Goal: Information Seeking & Learning: Learn about a topic

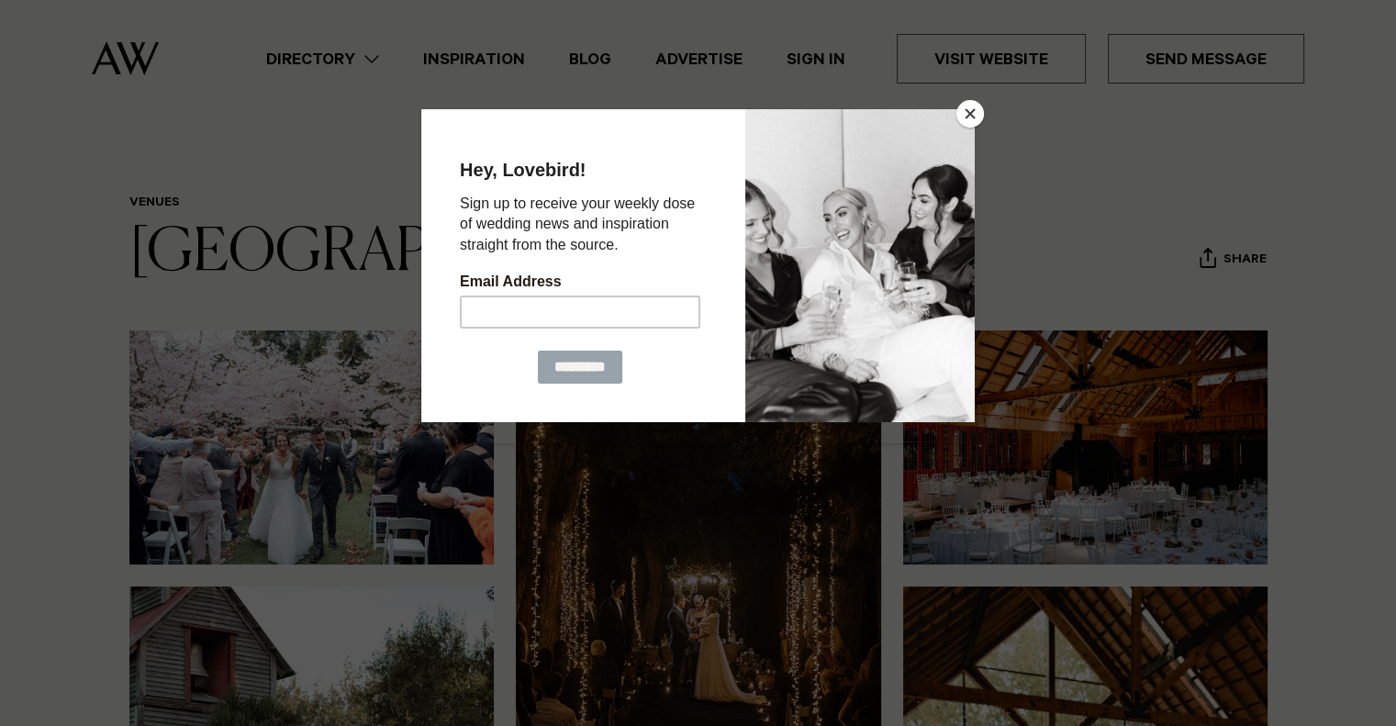
click at [964, 107] on button "Close" at bounding box center [971, 114] width 28 height 28
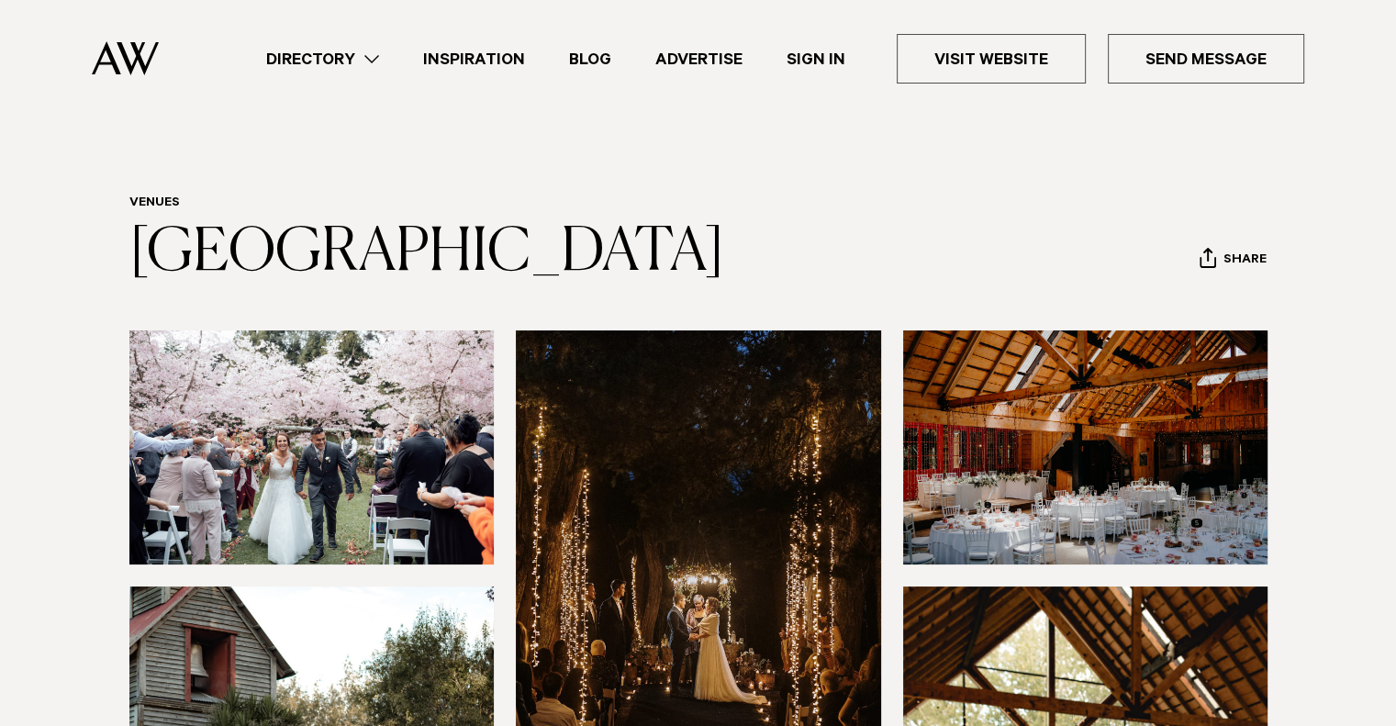
click at [369, 448] on img at bounding box center [311, 448] width 365 height 234
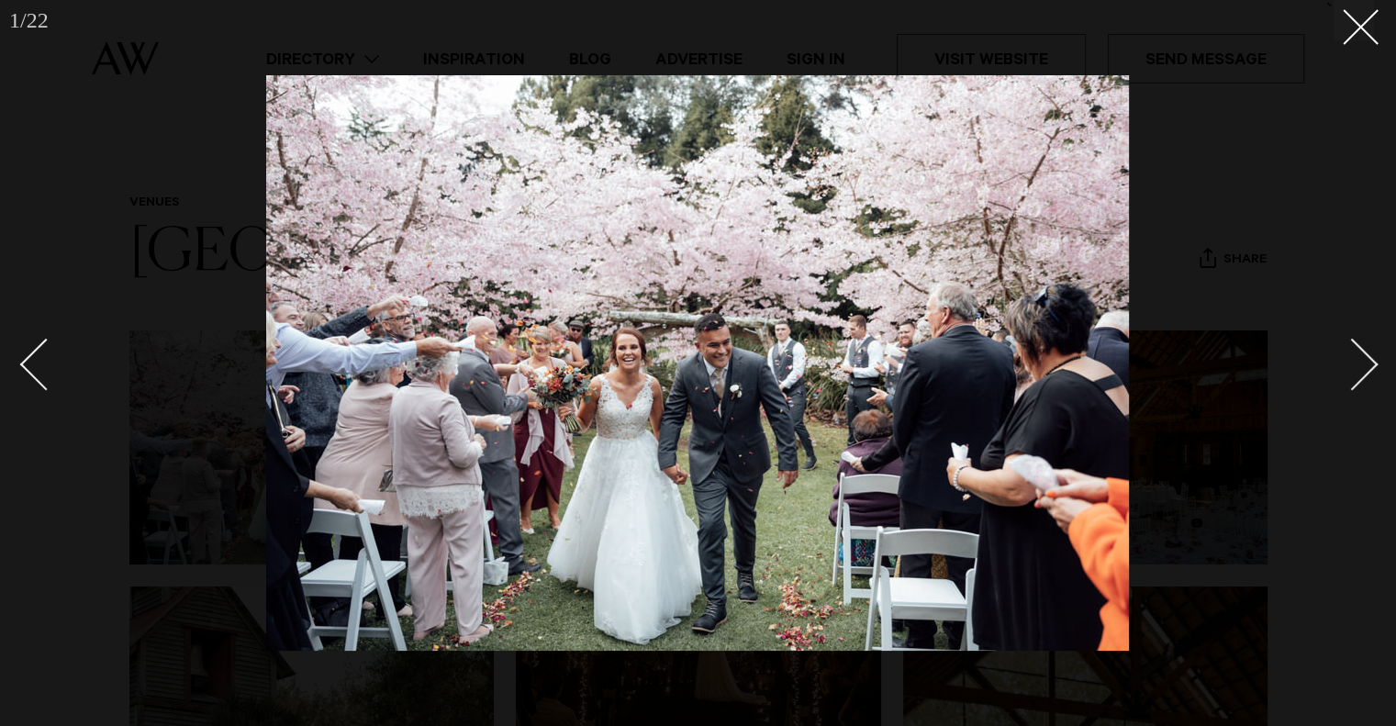
click at [1359, 340] on link at bounding box center [1342, 364] width 64 height 92
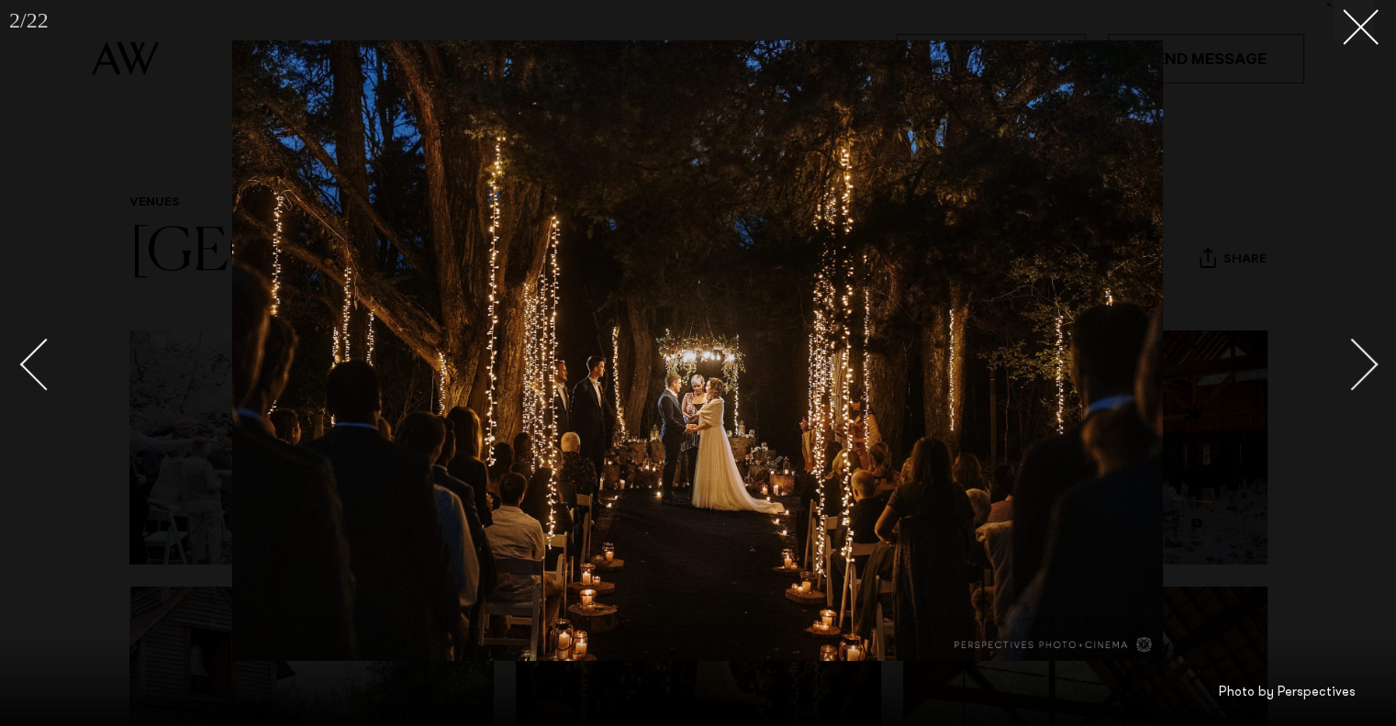
click at [1359, 340] on link at bounding box center [1342, 364] width 64 height 92
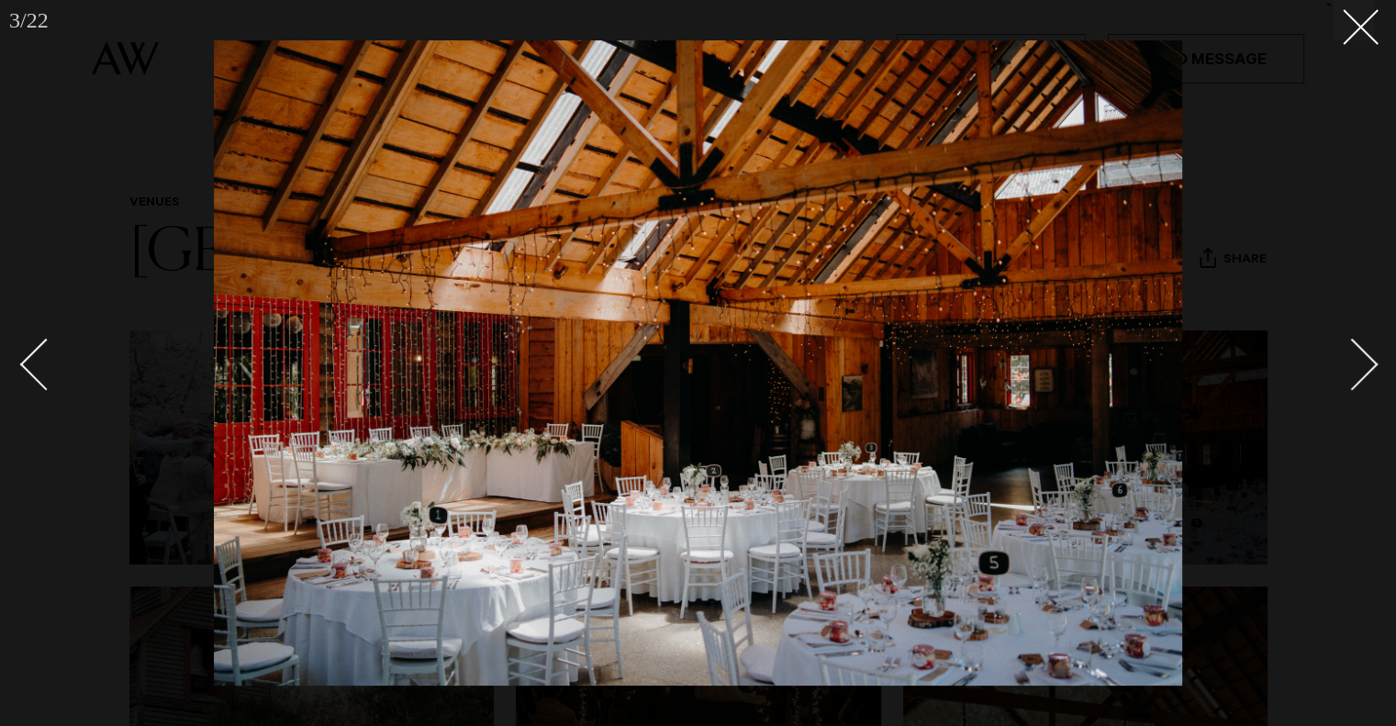
click at [1359, 340] on link at bounding box center [1342, 364] width 64 height 92
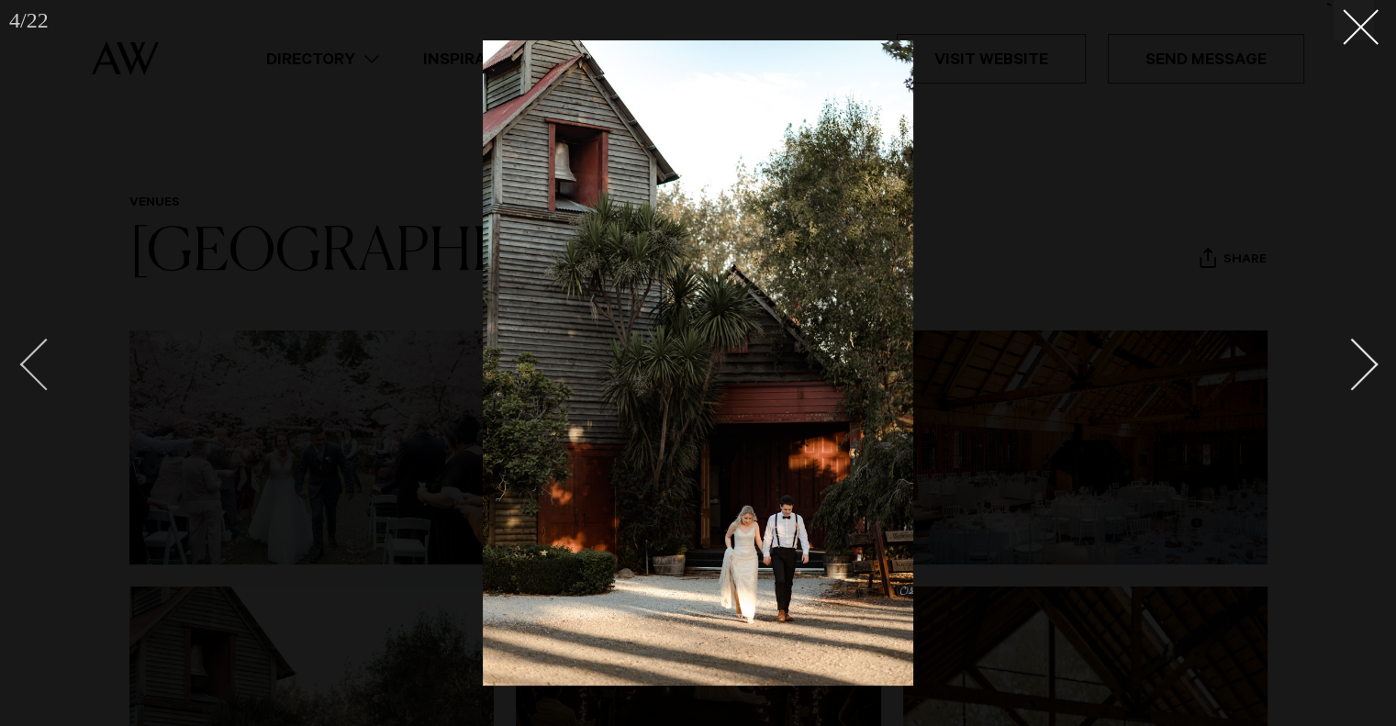
click at [33, 377] on div "Previous slide" at bounding box center [46, 364] width 52 height 52
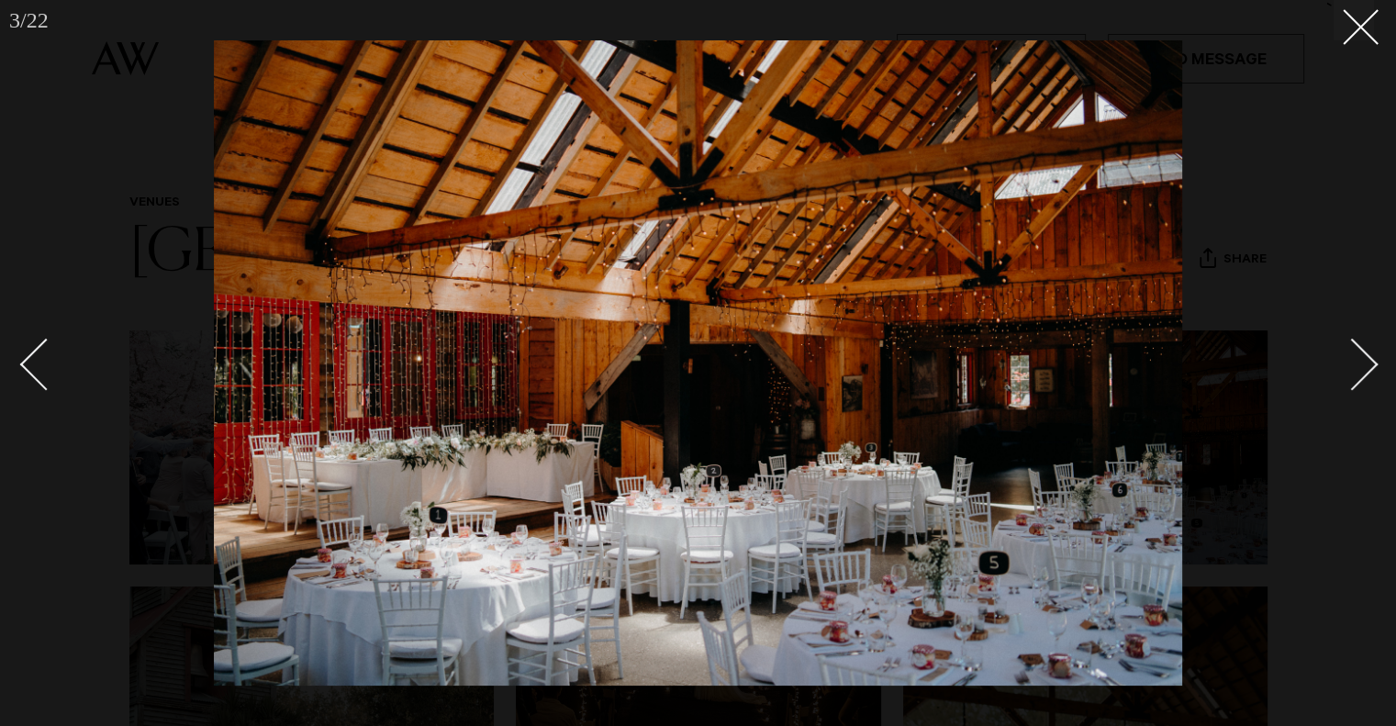
click at [1363, 342] on link at bounding box center [1342, 364] width 64 height 92
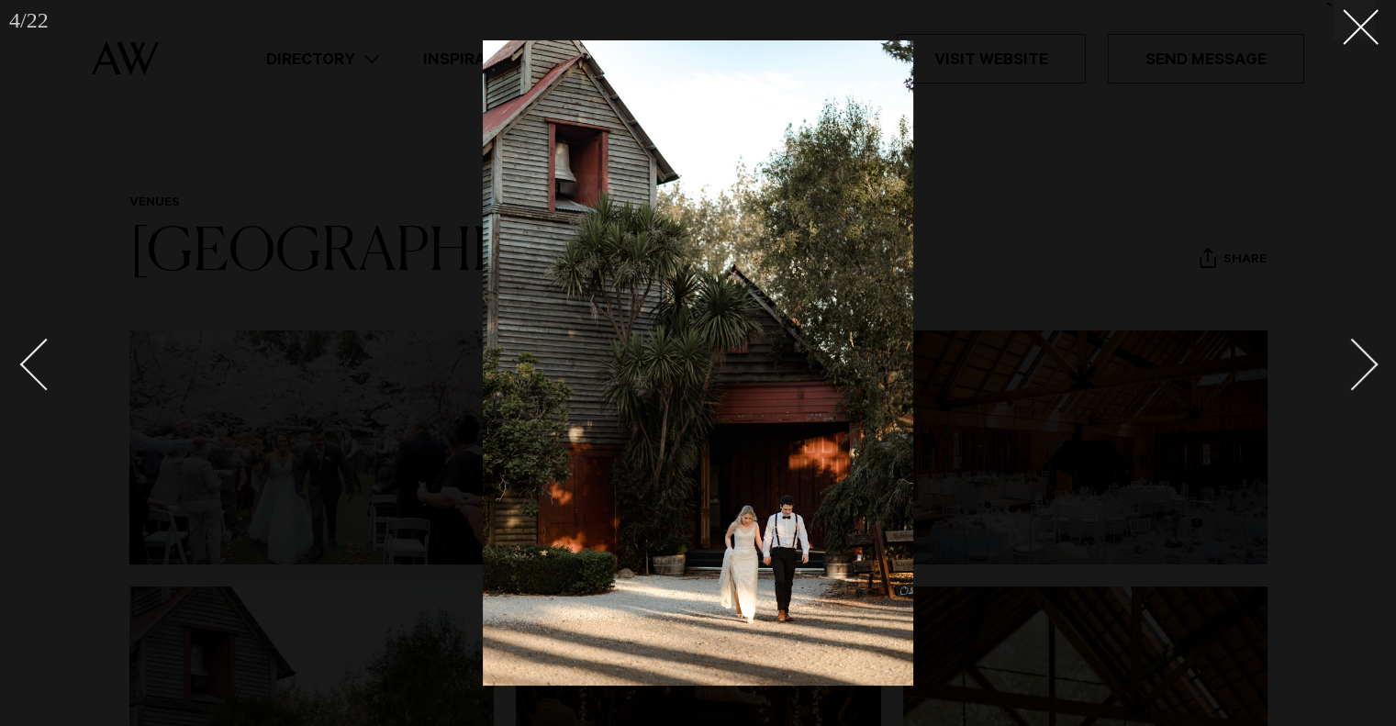
click at [1363, 342] on link at bounding box center [1342, 364] width 64 height 92
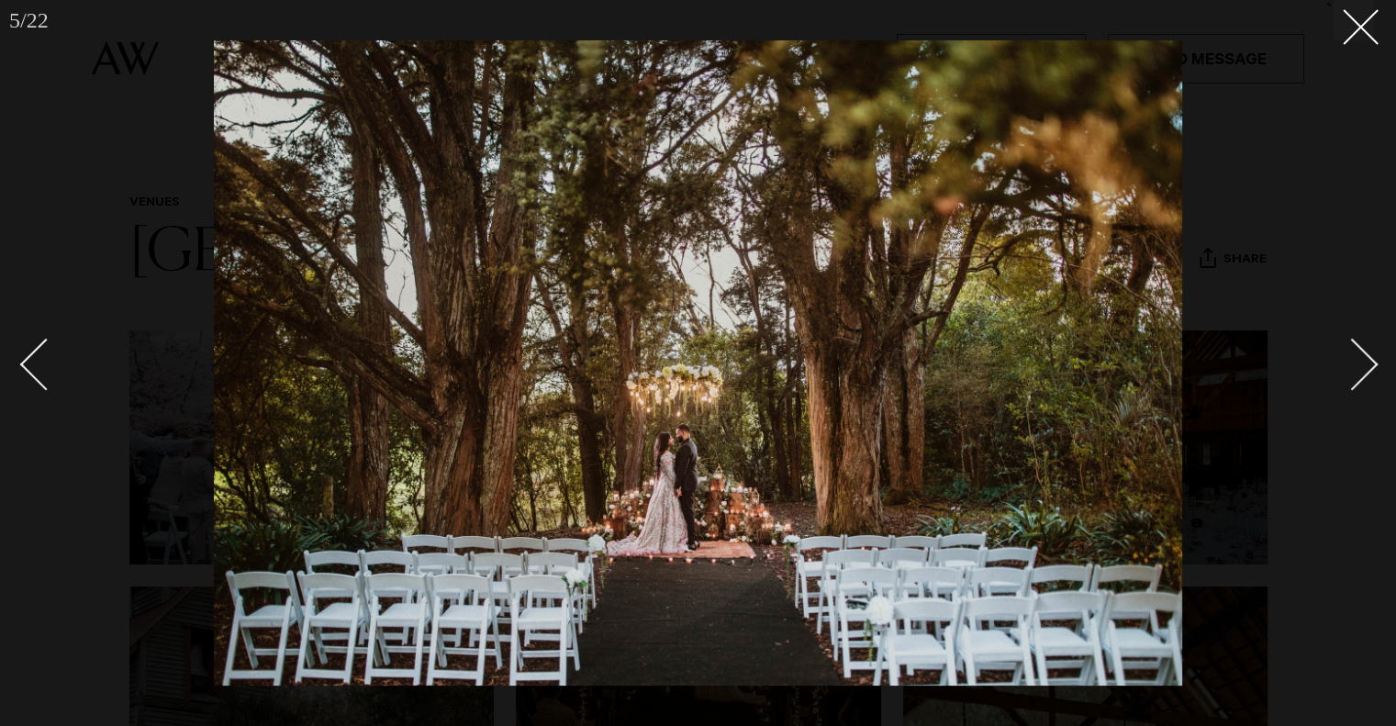
click at [1370, 352] on link at bounding box center [1342, 364] width 64 height 92
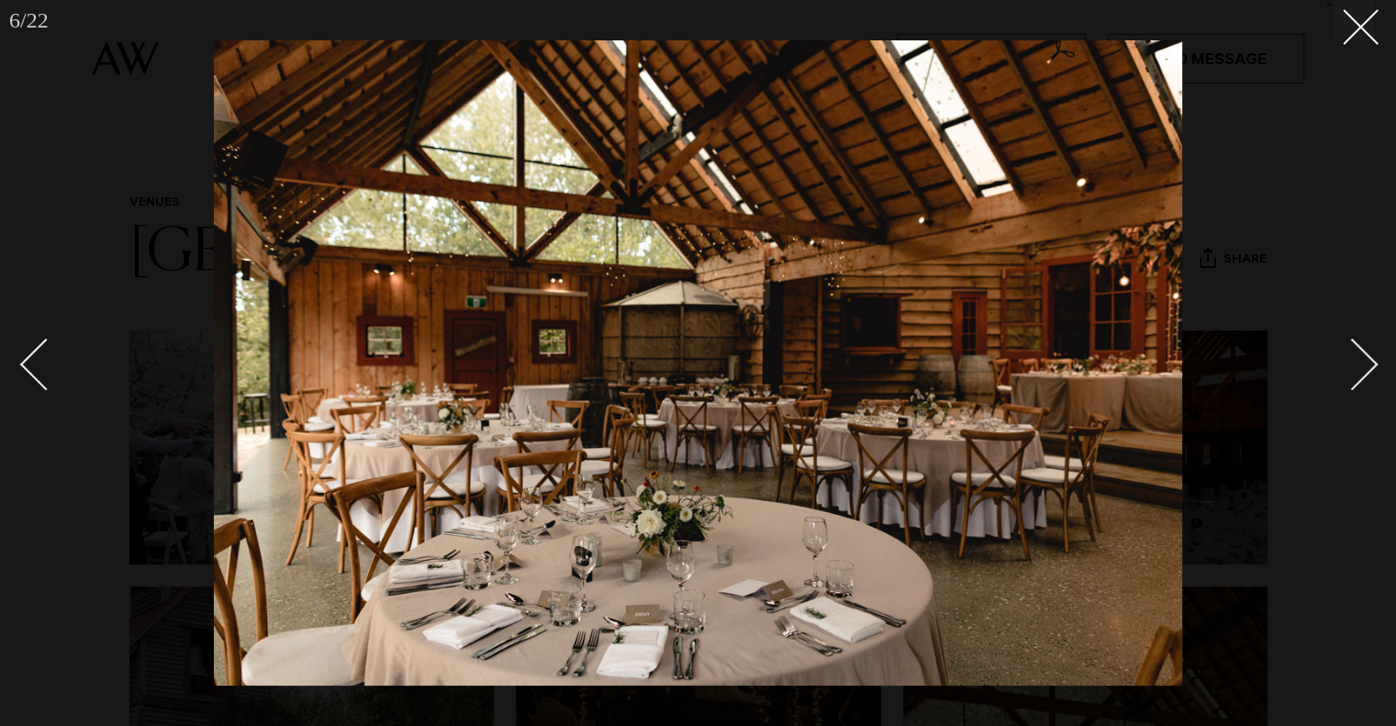
click at [1370, 352] on link at bounding box center [1342, 364] width 64 height 92
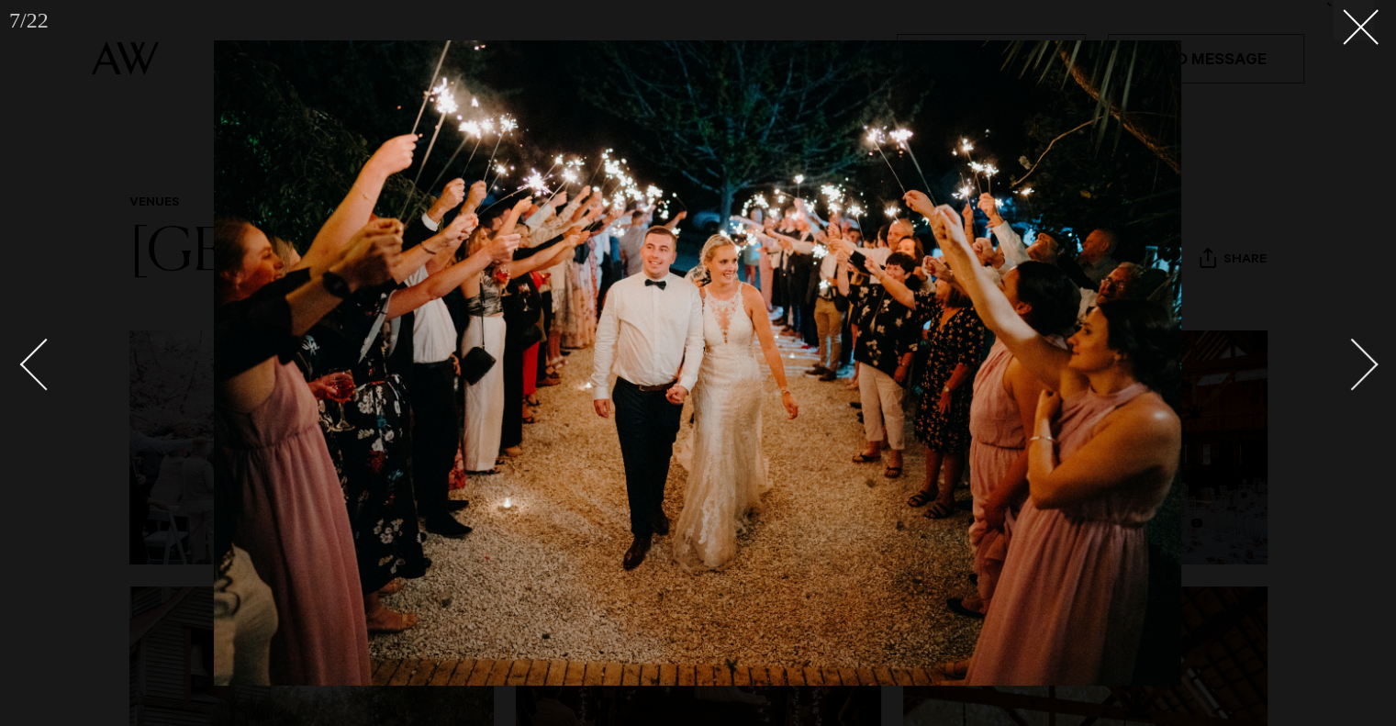
click at [1370, 352] on link at bounding box center [1342, 364] width 64 height 92
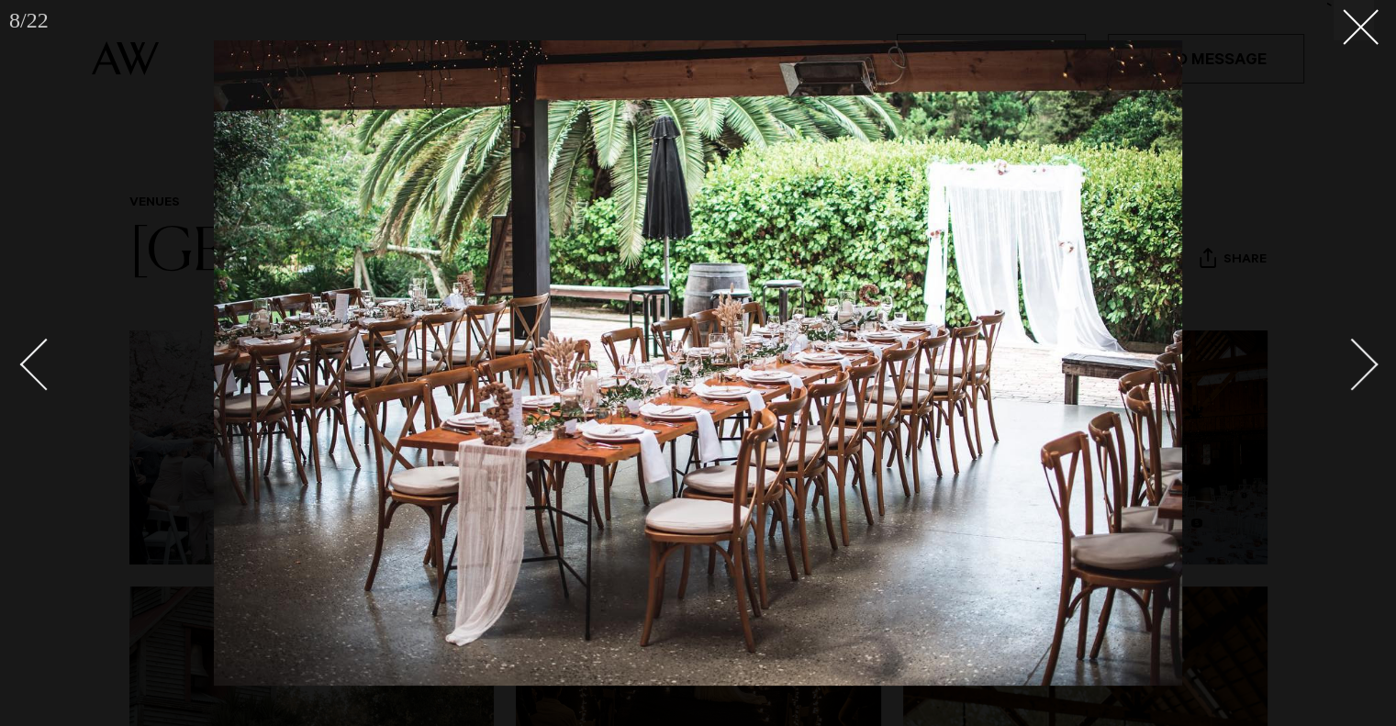
click at [1370, 352] on link at bounding box center [1342, 364] width 64 height 92
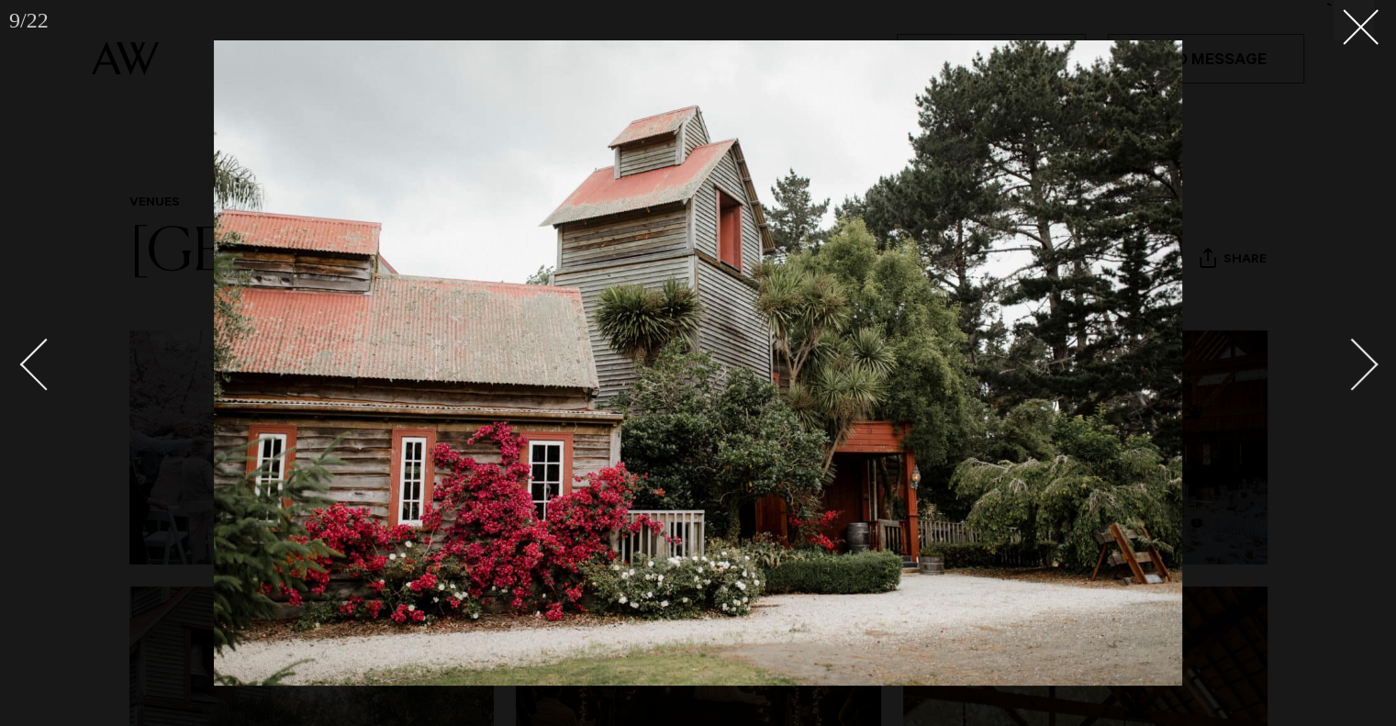
click at [1369, 352] on link at bounding box center [1342, 364] width 64 height 92
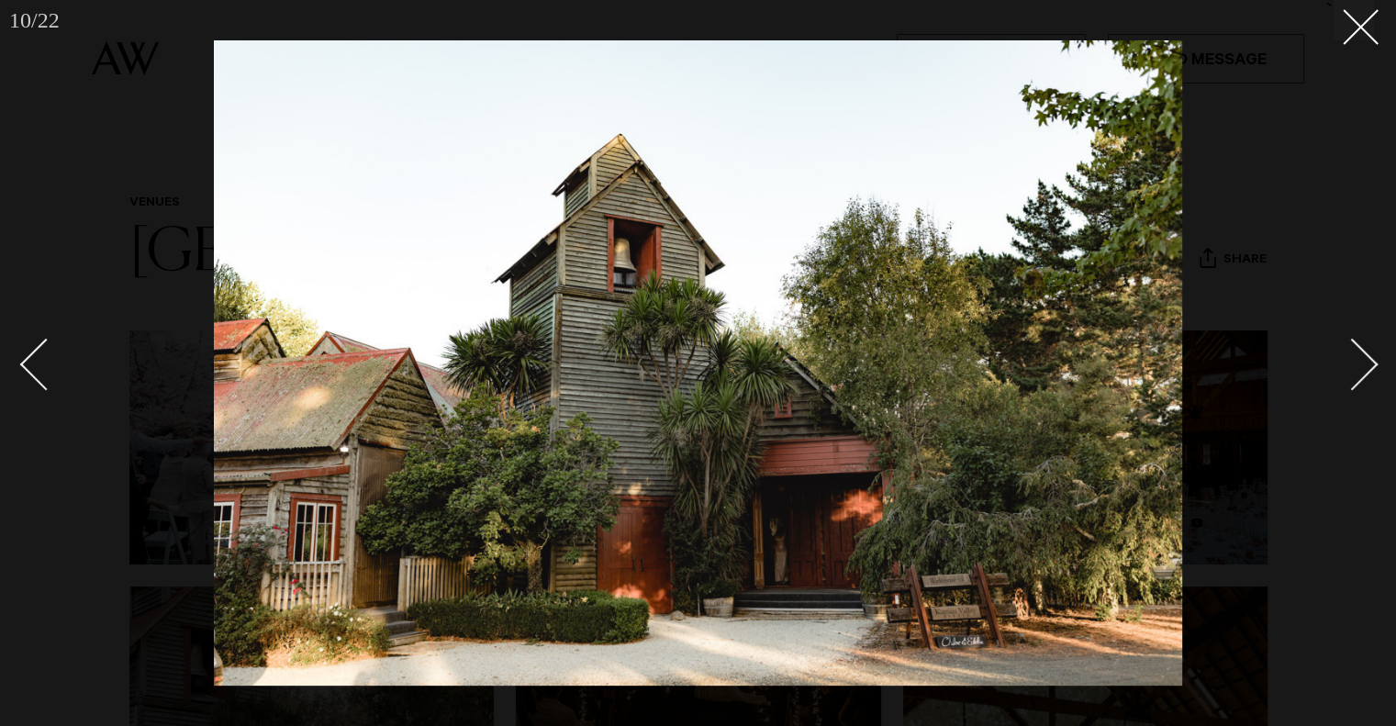
click at [1369, 352] on link at bounding box center [1342, 364] width 64 height 92
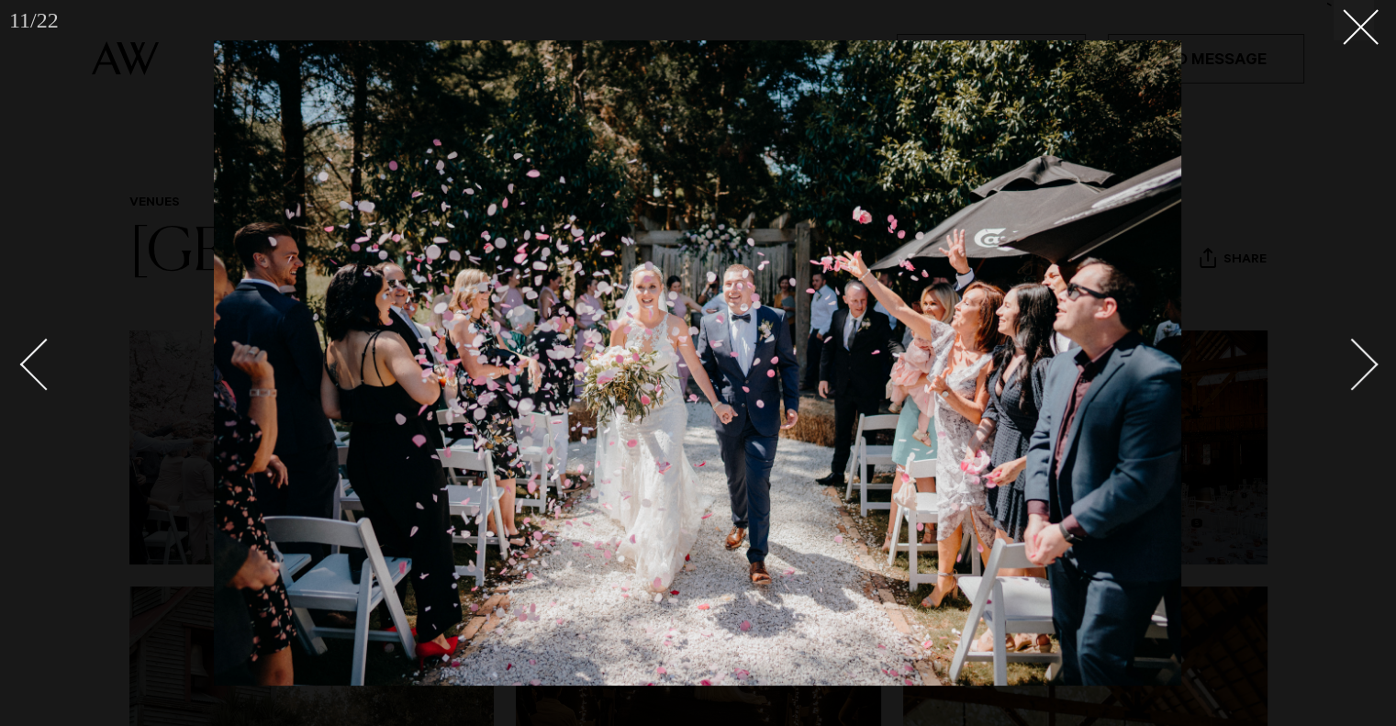
click at [1369, 352] on link at bounding box center [1342, 364] width 64 height 92
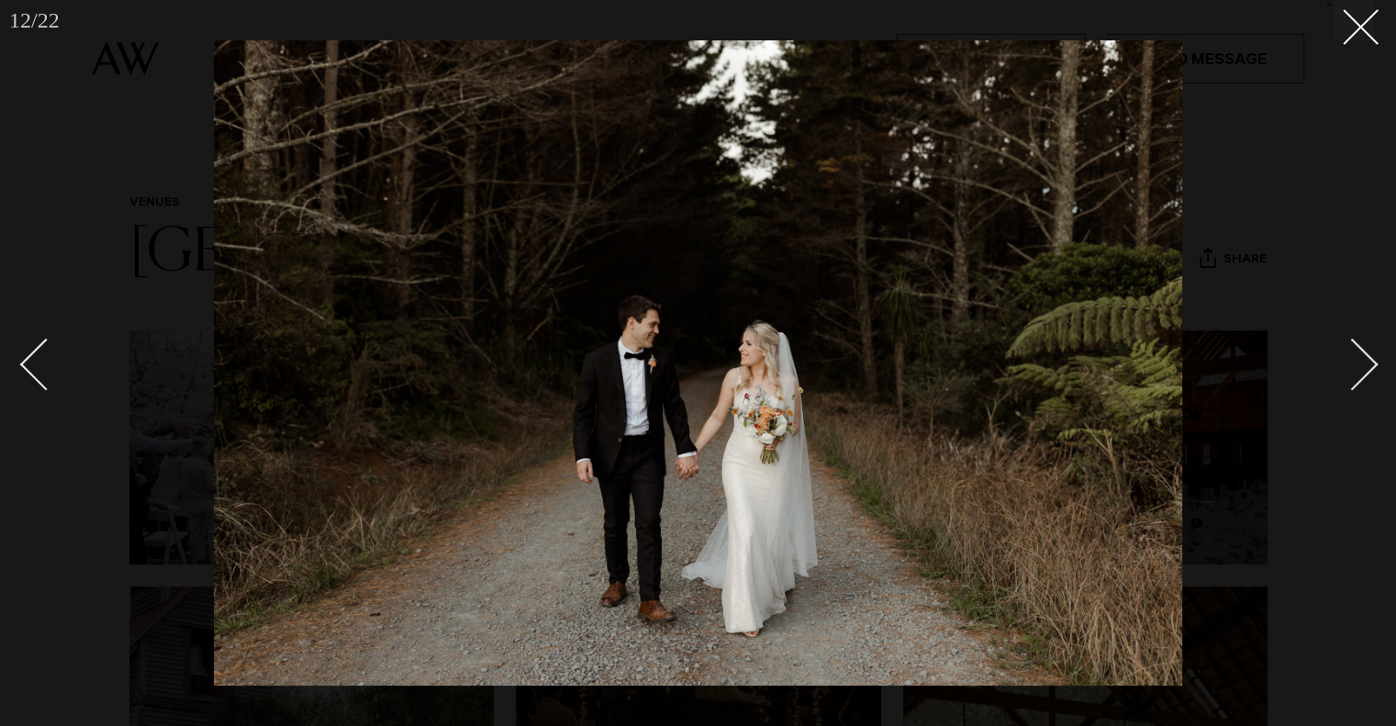
click at [11, 363] on div at bounding box center [698, 363] width 1396 height 726
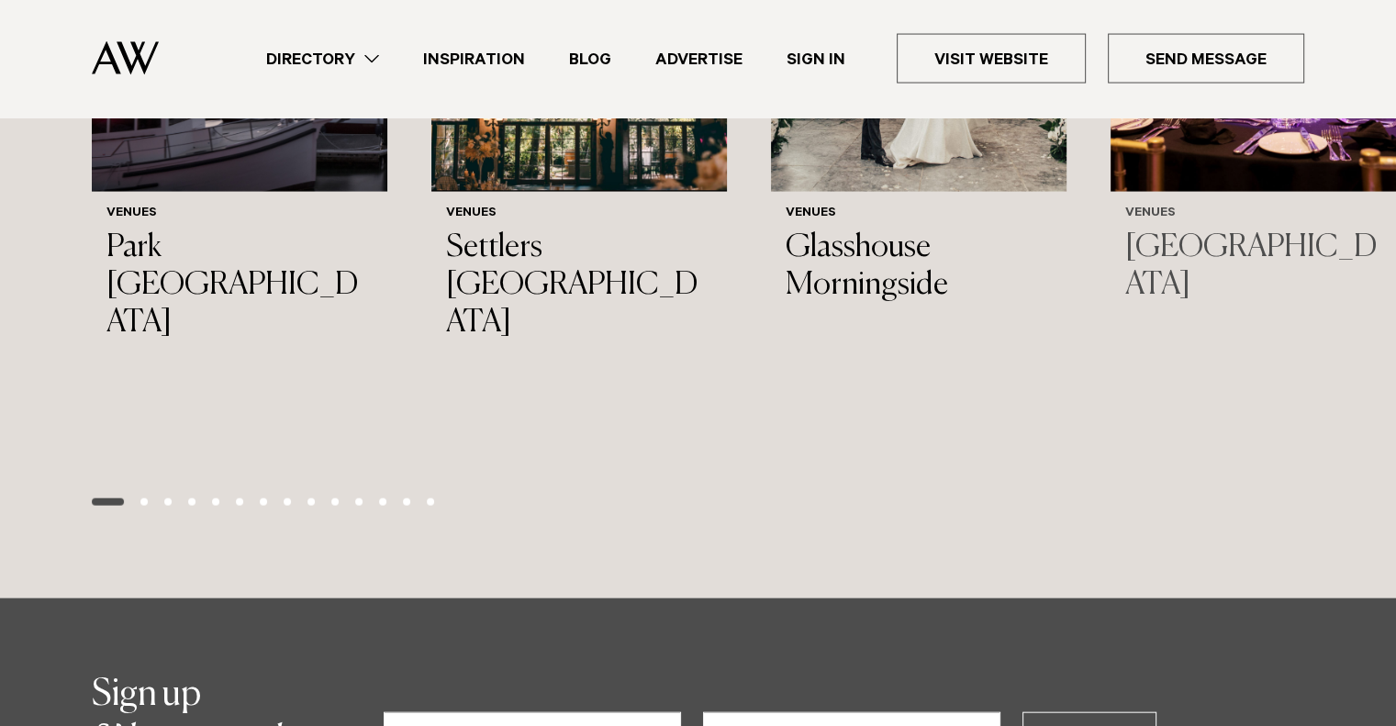
scroll to position [4010, 0]
